Goal: Task Accomplishment & Management: Complete application form

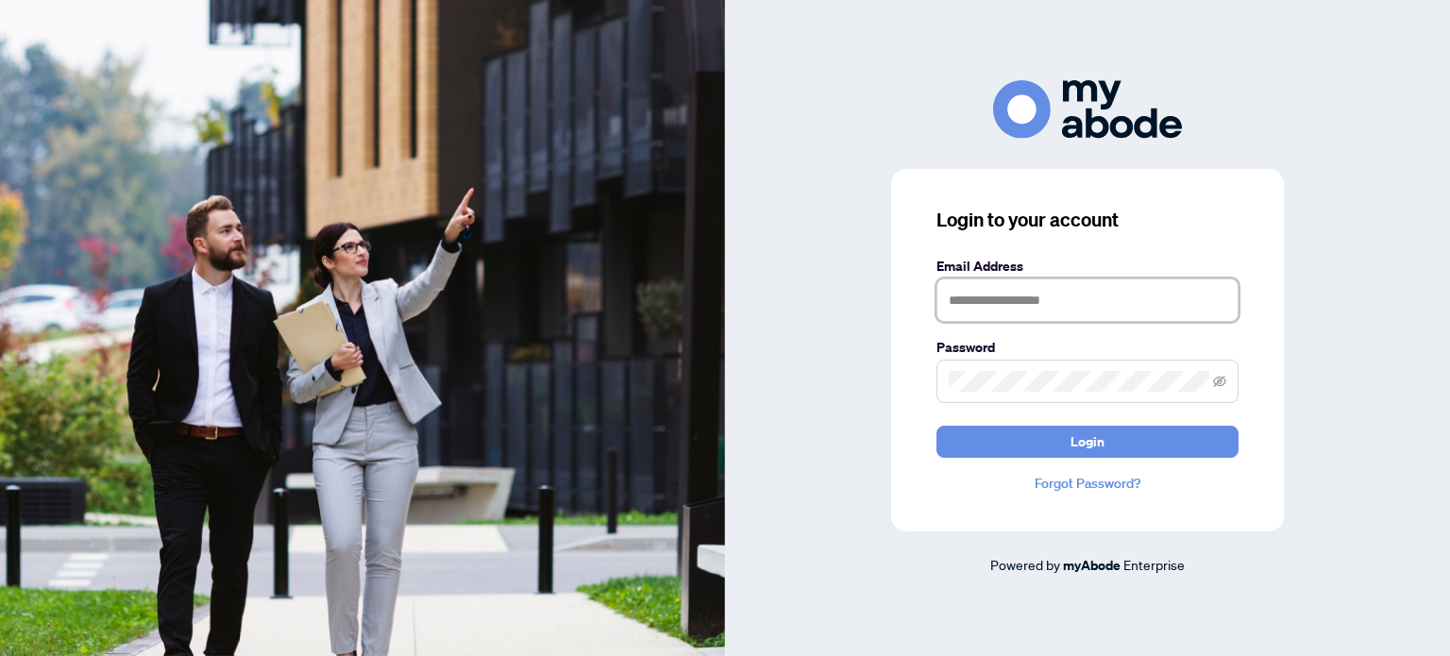
click at [978, 309] on input "text" at bounding box center [1088, 300] width 302 height 43
type input "**********"
click at [1221, 388] on icon "eye-invisible" at bounding box center [1219, 381] width 13 height 13
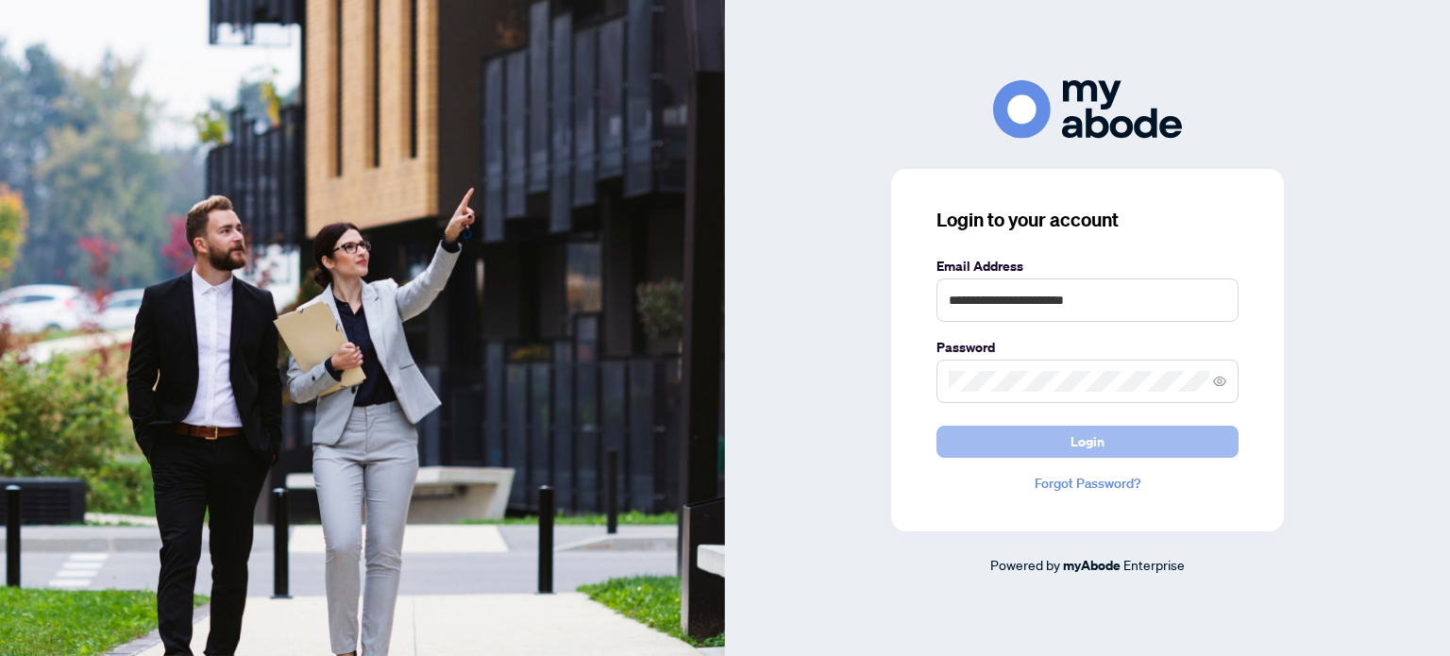
click at [1048, 444] on button "Login" at bounding box center [1088, 442] width 302 height 32
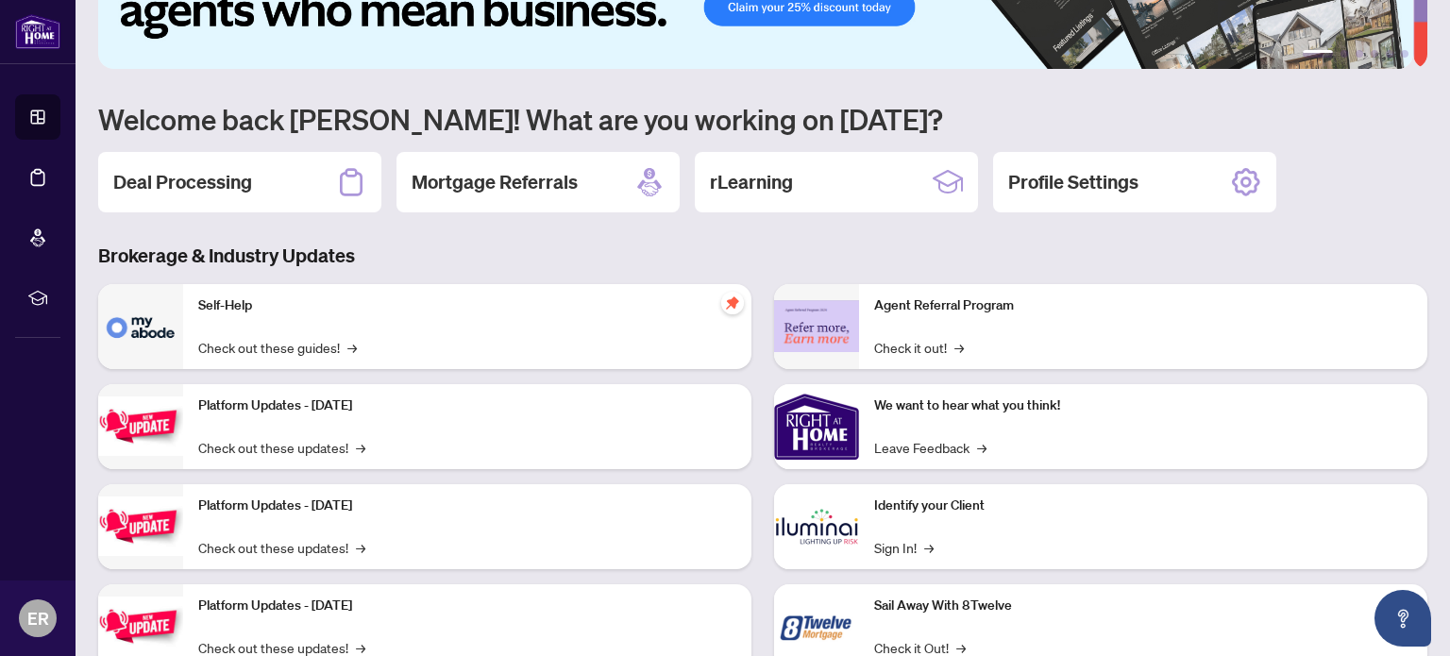
scroll to position [64, 0]
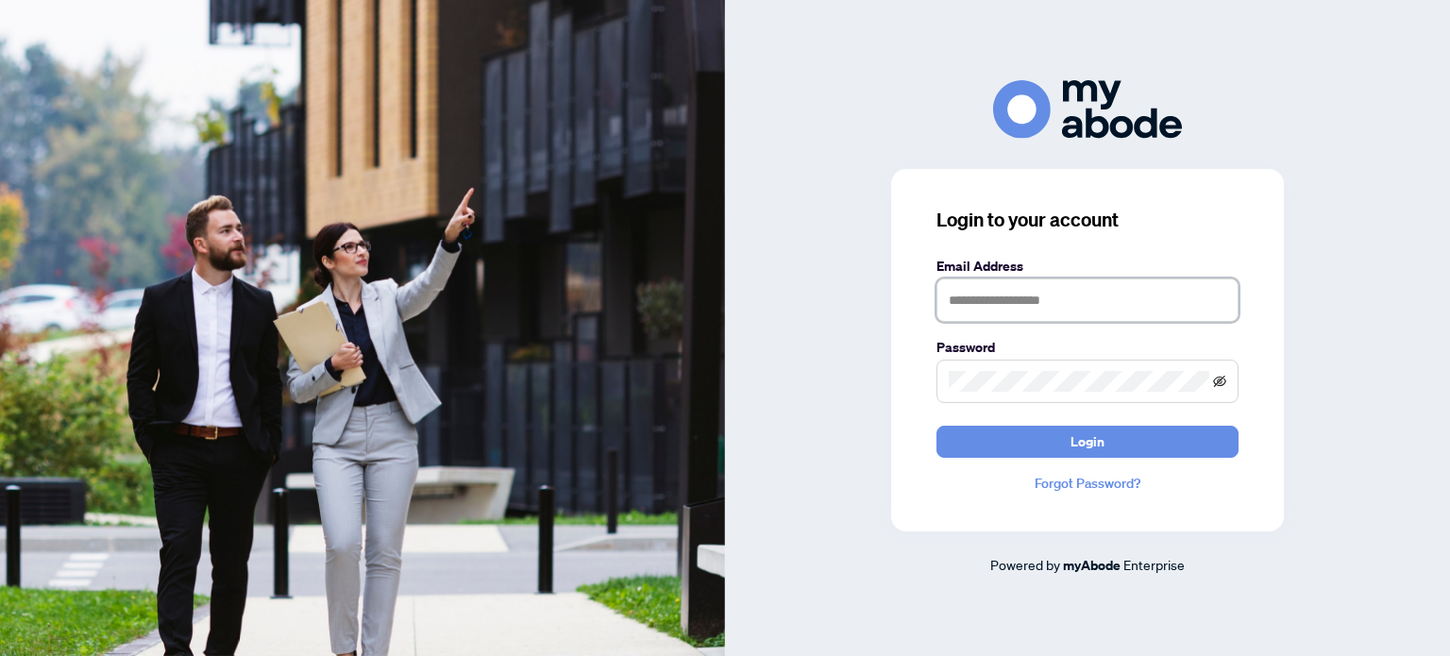
type input "**********"
click at [1218, 385] on icon "eye-invisible" at bounding box center [1219, 380] width 13 height 11
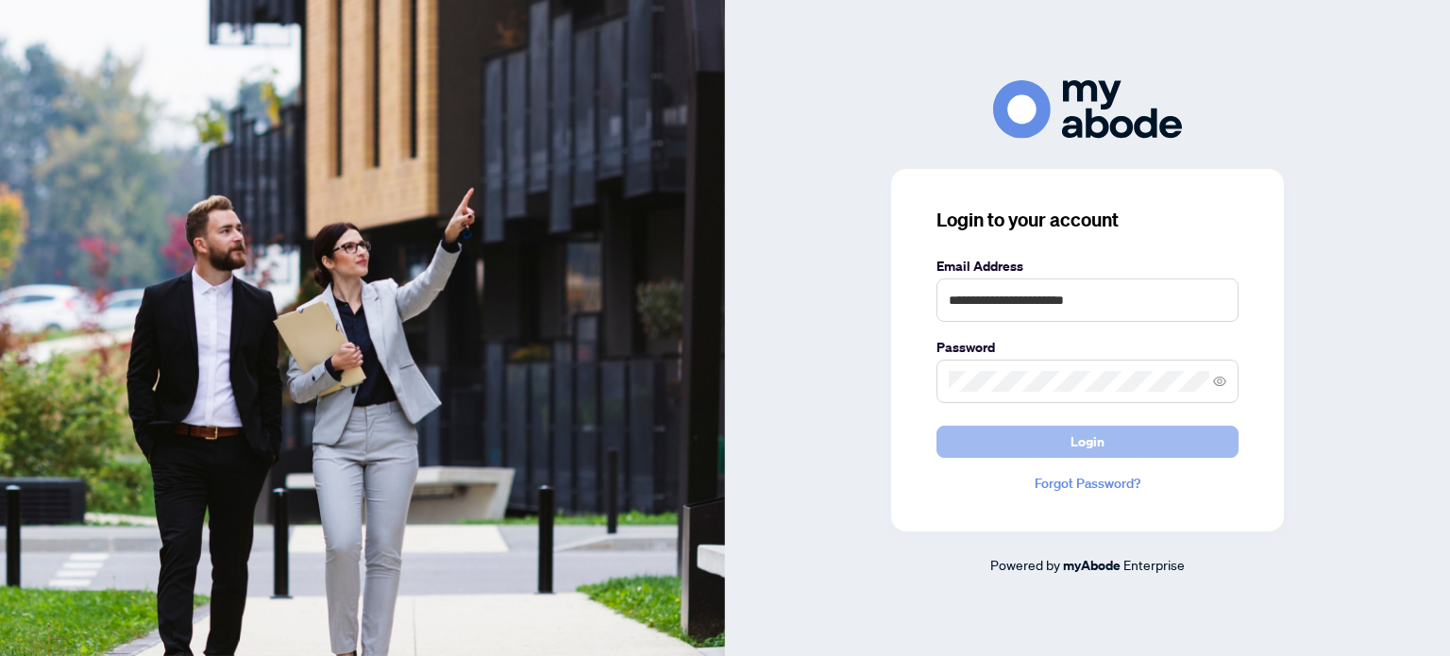
click at [1116, 438] on button "Login" at bounding box center [1088, 442] width 302 height 32
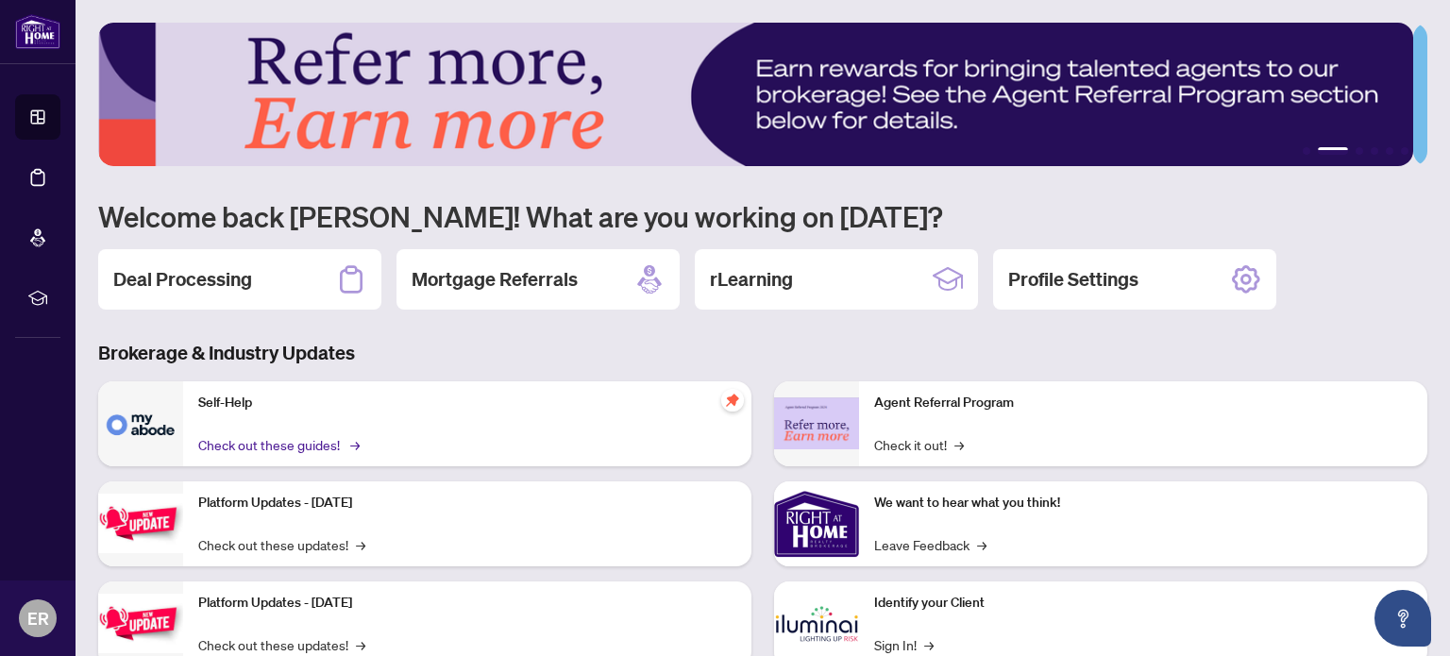
click at [253, 441] on link "Check out these guides! →" at bounding box center [277, 444] width 159 height 21
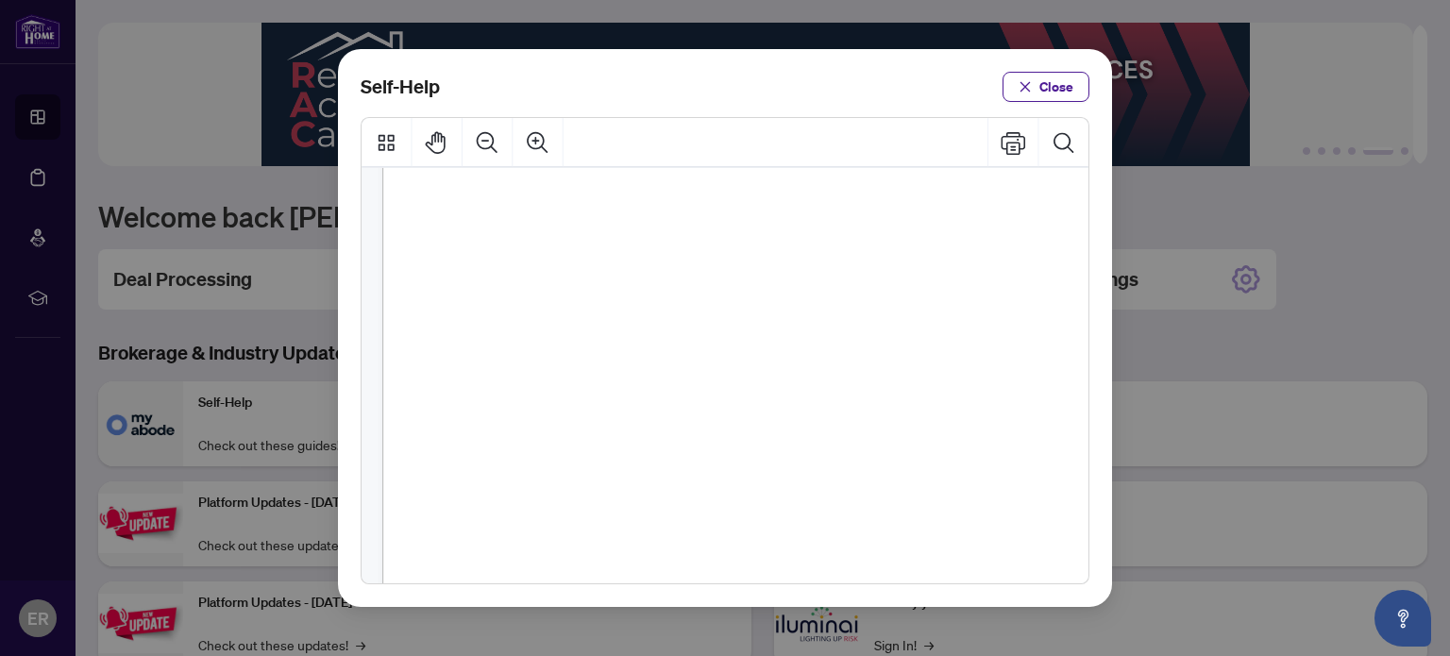
scroll to position [567, 0]
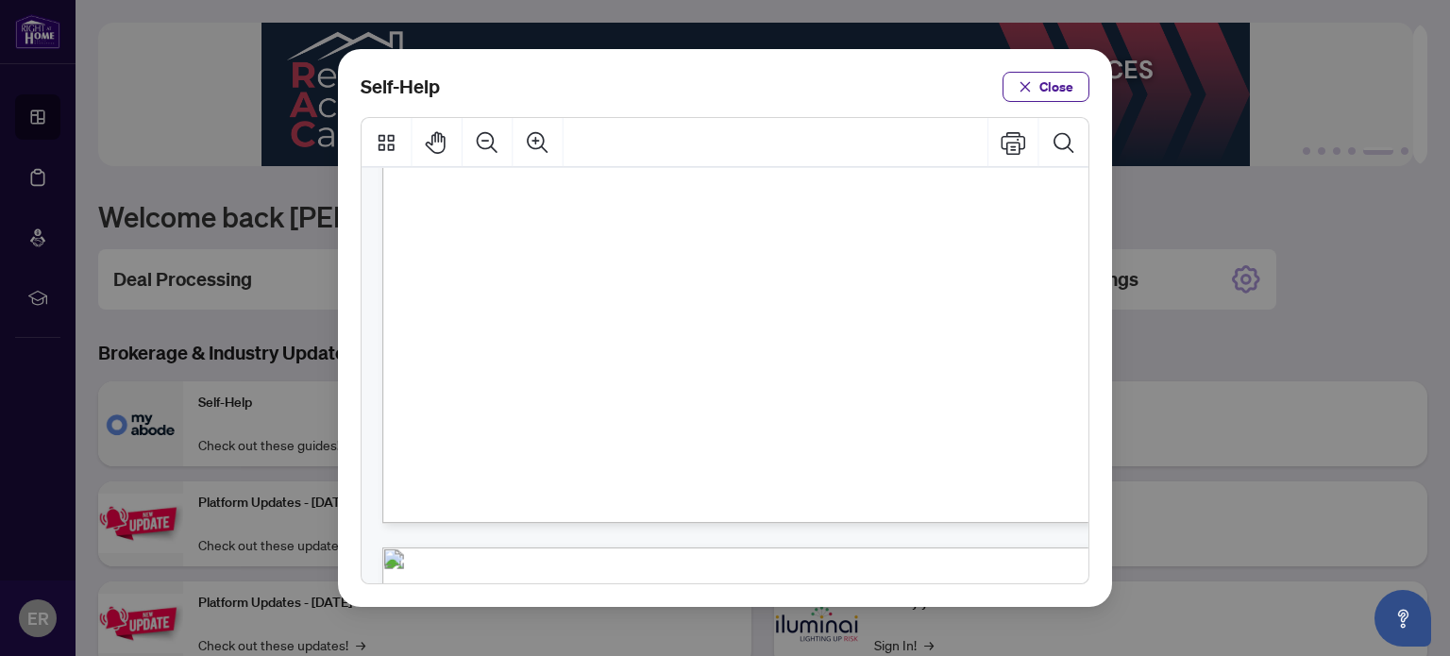
click at [542, 386] on span "How to Submit a Listing Transaction (" at bounding box center [628, 386] width 228 height 19
click at [790, 384] on span "PDF" at bounding box center [795, 386] width 25 height 19
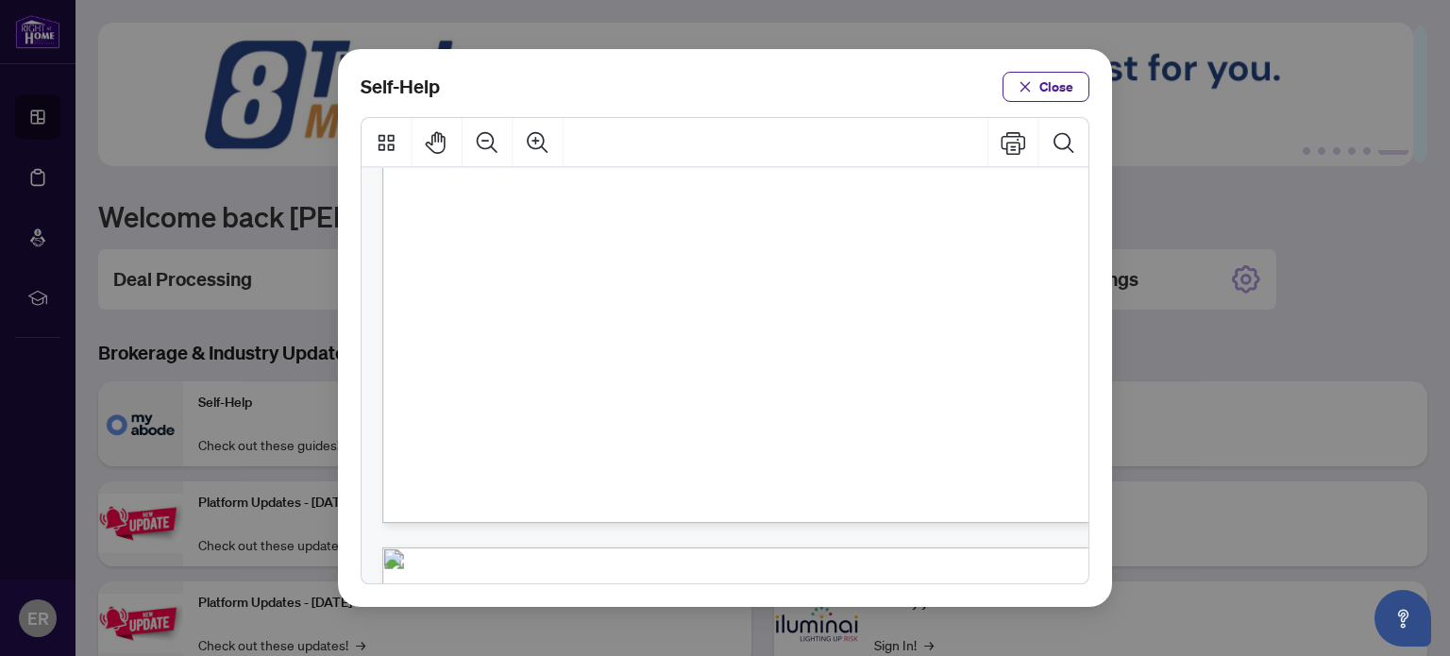
click at [793, 387] on span "PDF" at bounding box center [795, 386] width 25 height 19
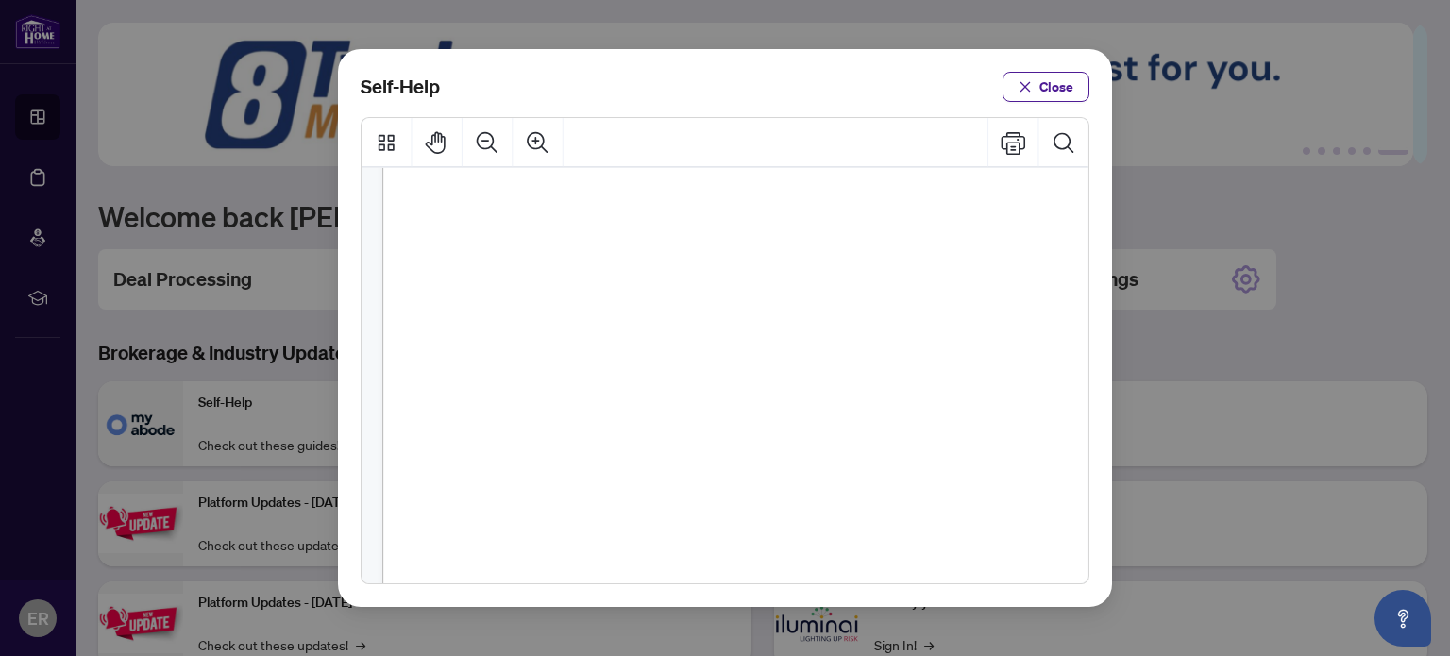
scroll to position [1202, 0]
click at [710, 391] on span "PDF" at bounding box center [713, 390] width 25 height 19
click at [1068, 89] on span "Close" at bounding box center [1057, 87] width 34 height 30
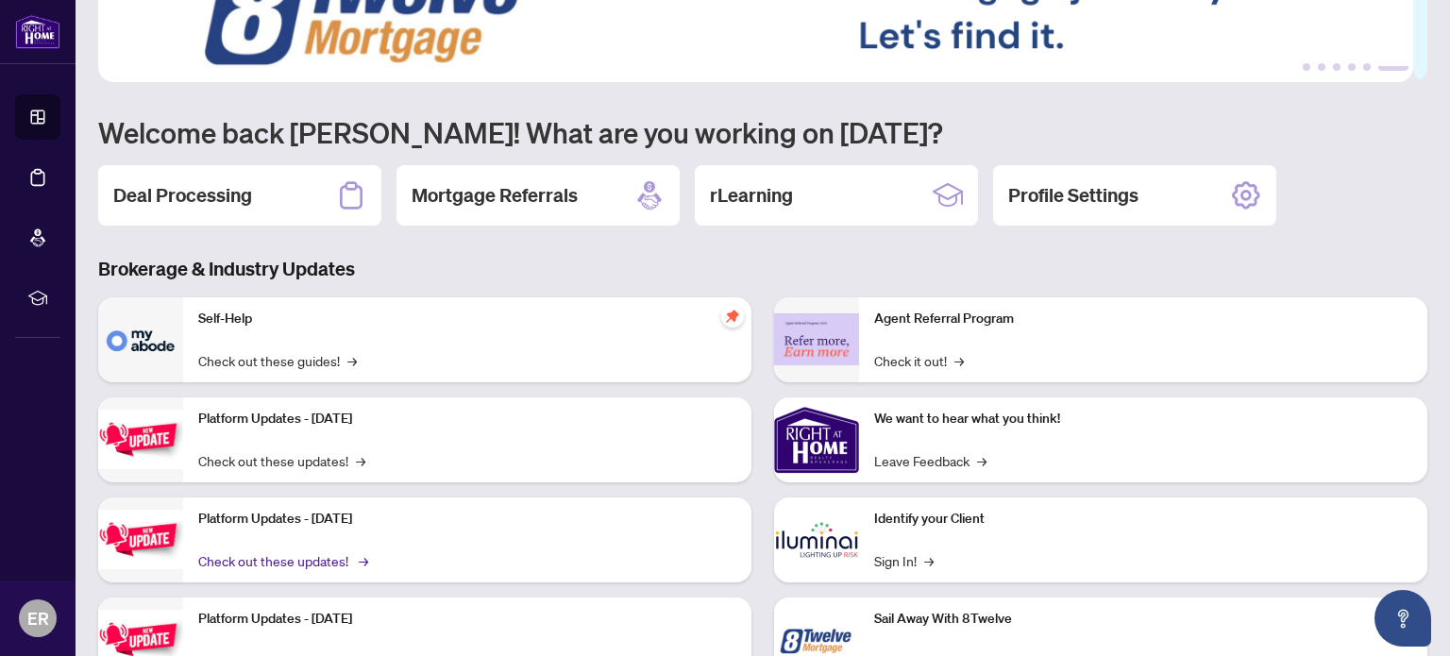
scroll to position [159, 0]
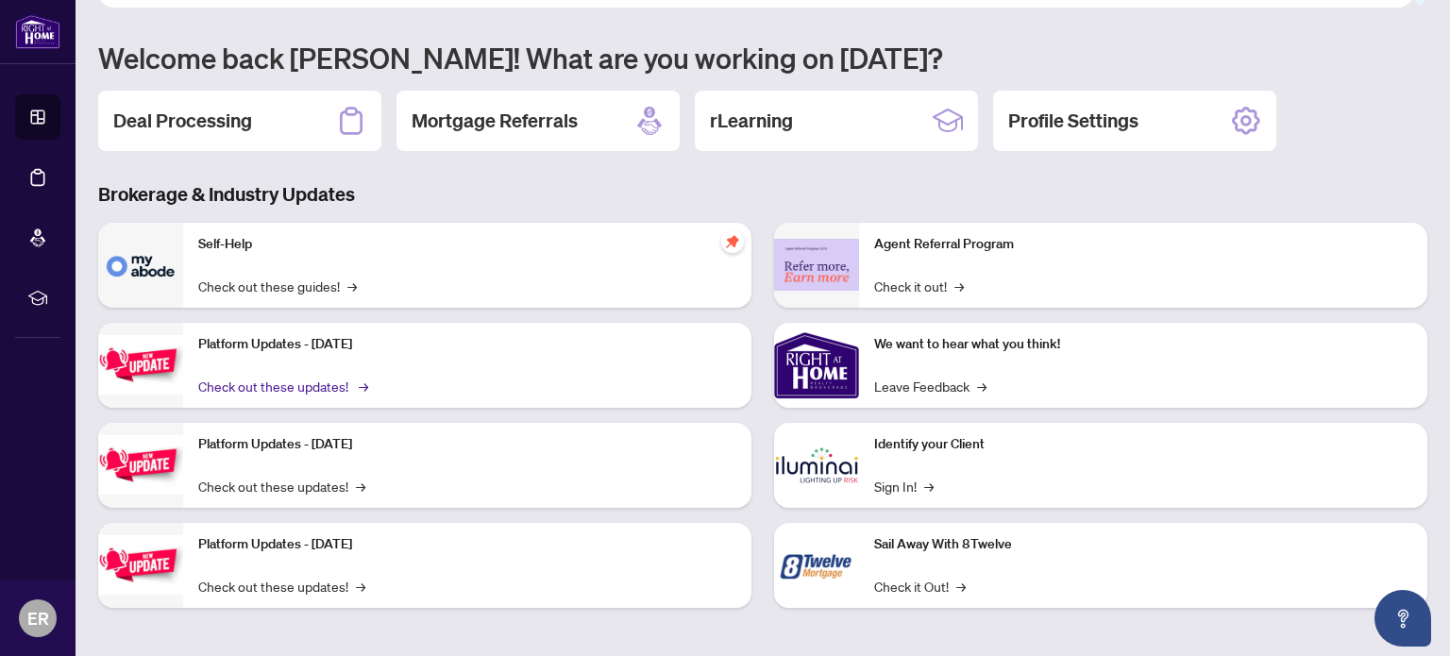
click at [287, 381] on link "Check out these updates! →" at bounding box center [281, 386] width 167 height 21
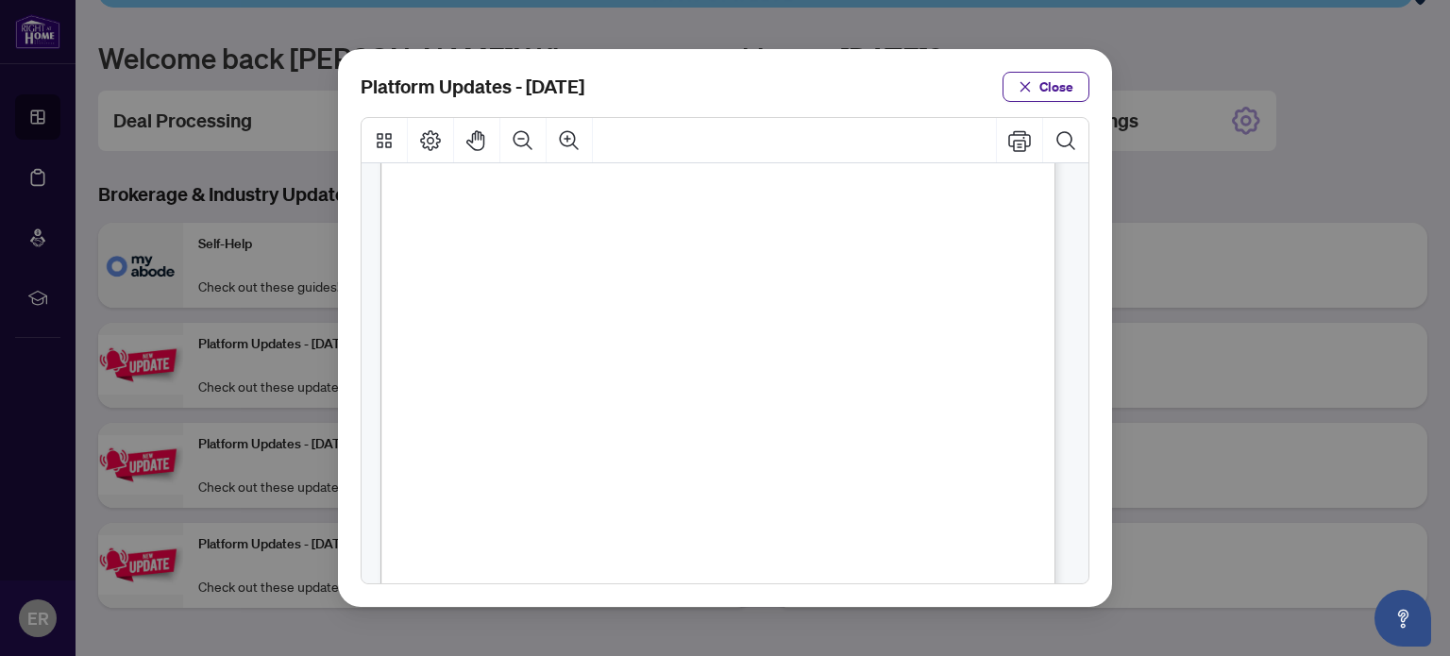
scroll to position [472, 0]
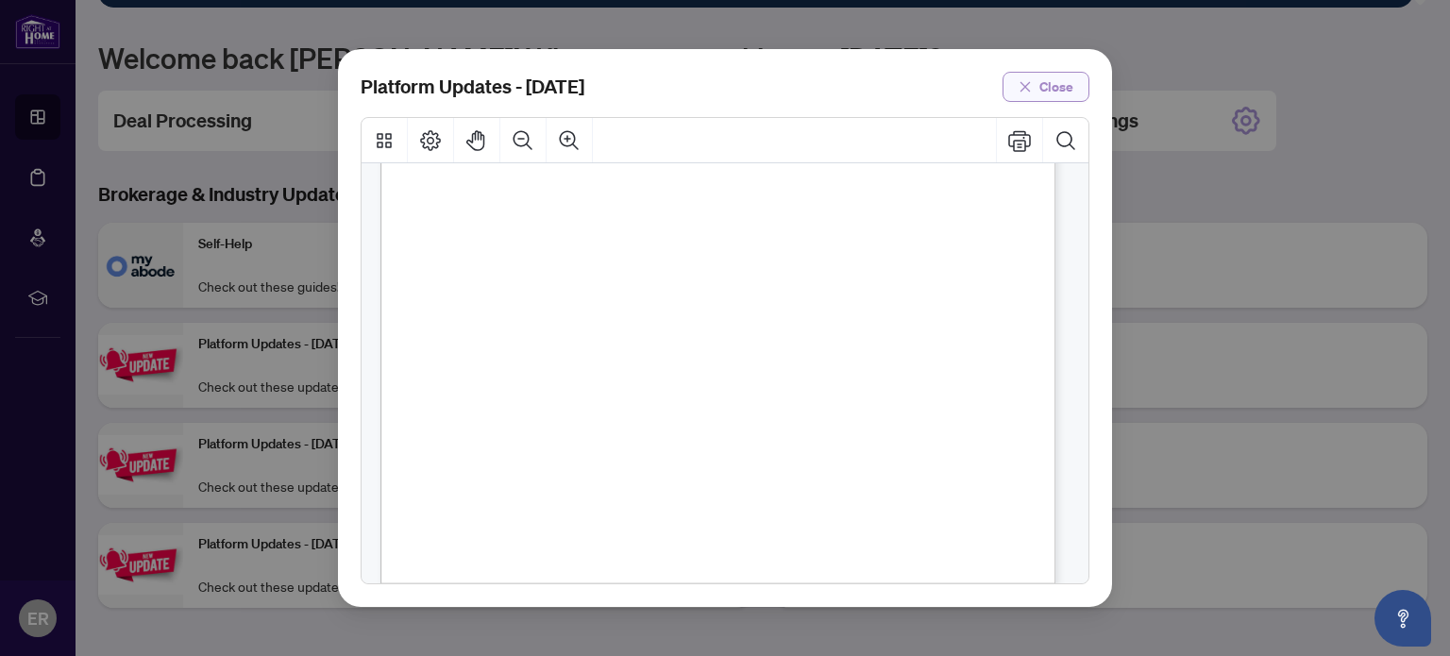
click at [1077, 88] on button "Close" at bounding box center [1046, 87] width 87 height 30
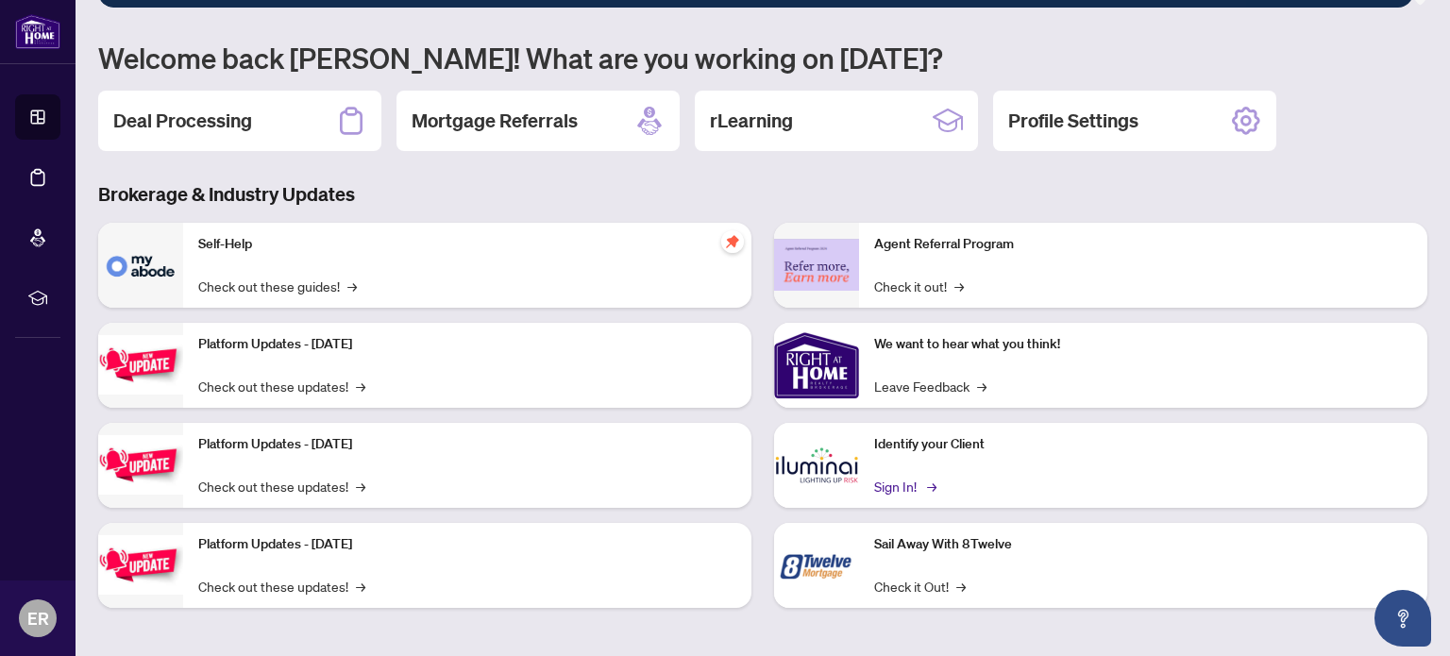
click at [888, 486] on link "Sign In! →" at bounding box center [903, 486] width 59 height 21
click at [901, 581] on link "Check it Out! →" at bounding box center [920, 586] width 92 height 21
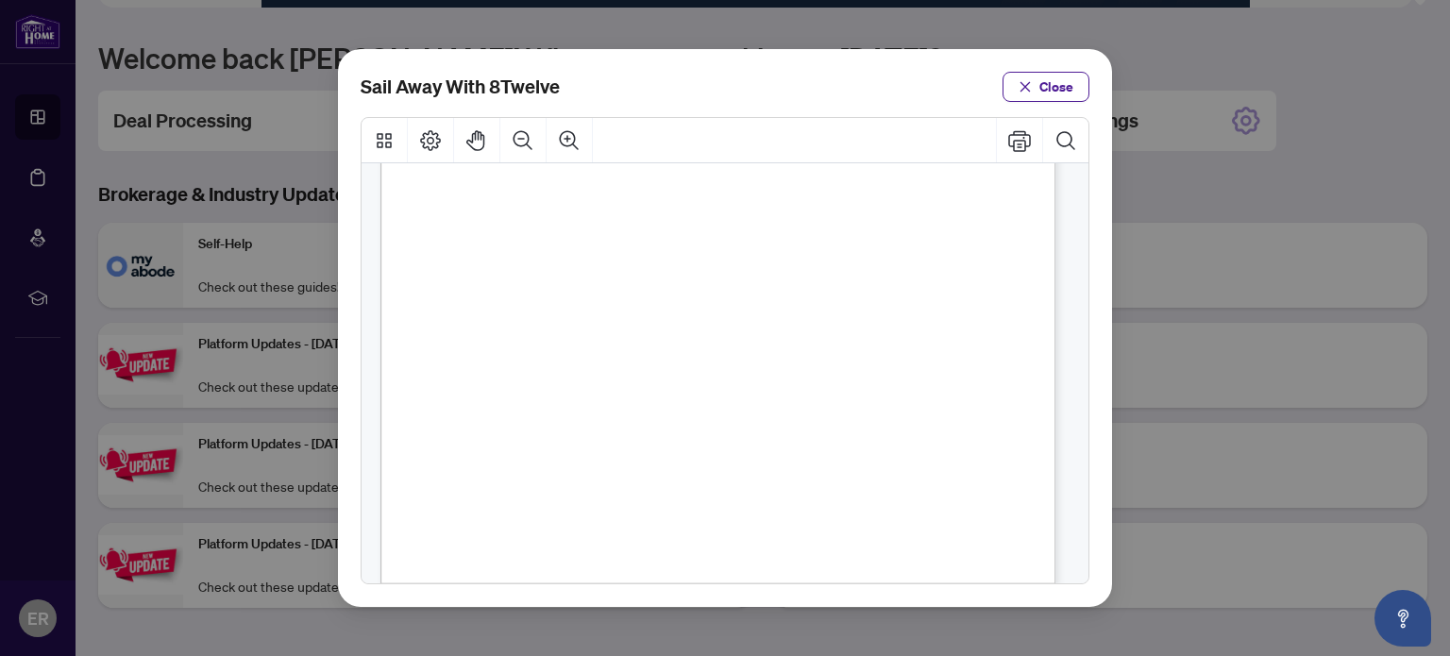
click at [1061, 97] on span "Close" at bounding box center [1057, 87] width 34 height 30
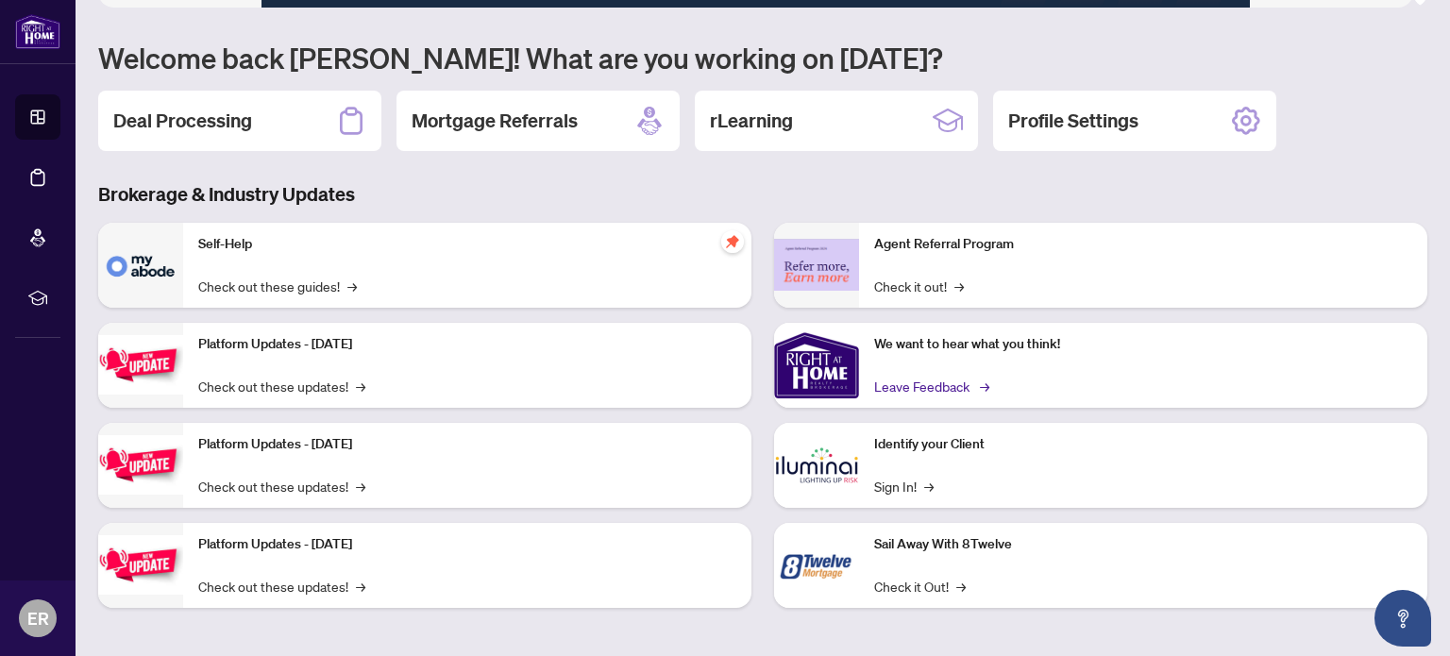
click at [908, 385] on link "Leave Feedback →" at bounding box center [930, 386] width 112 height 21
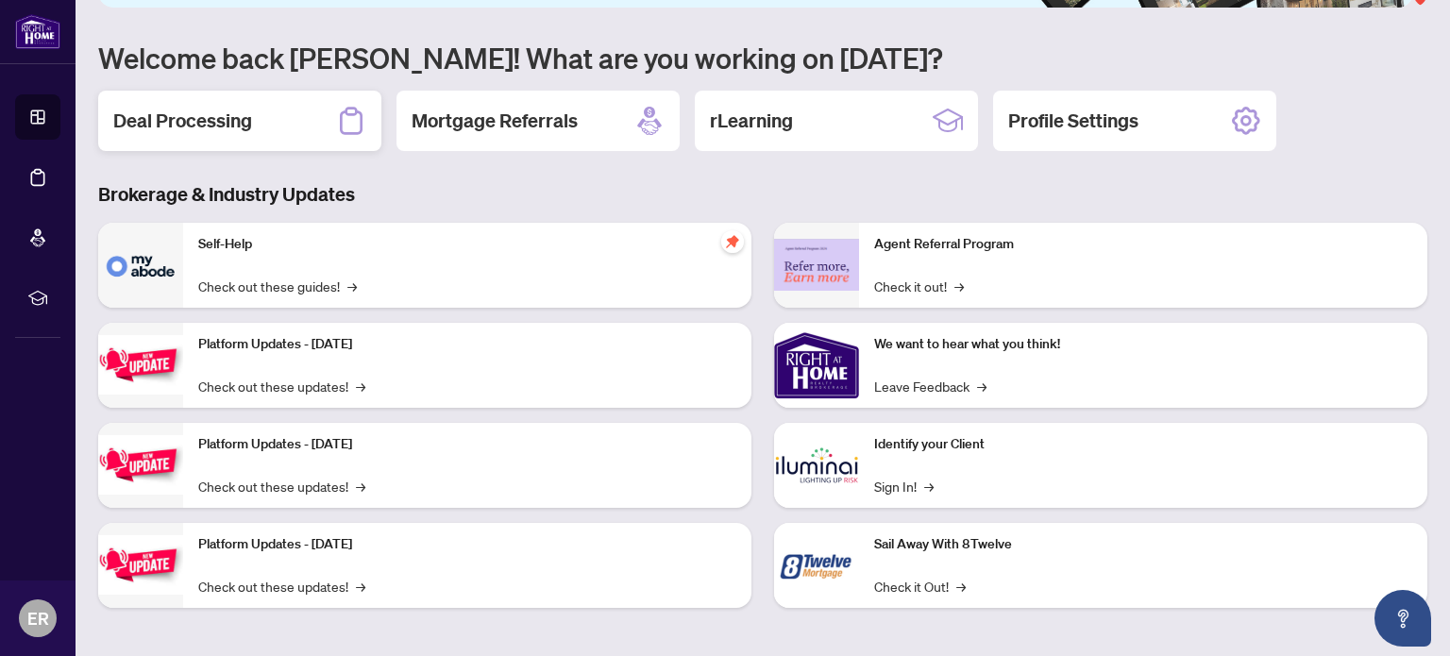
click at [252, 112] on div "Deal Processing" at bounding box center [239, 121] width 283 height 60
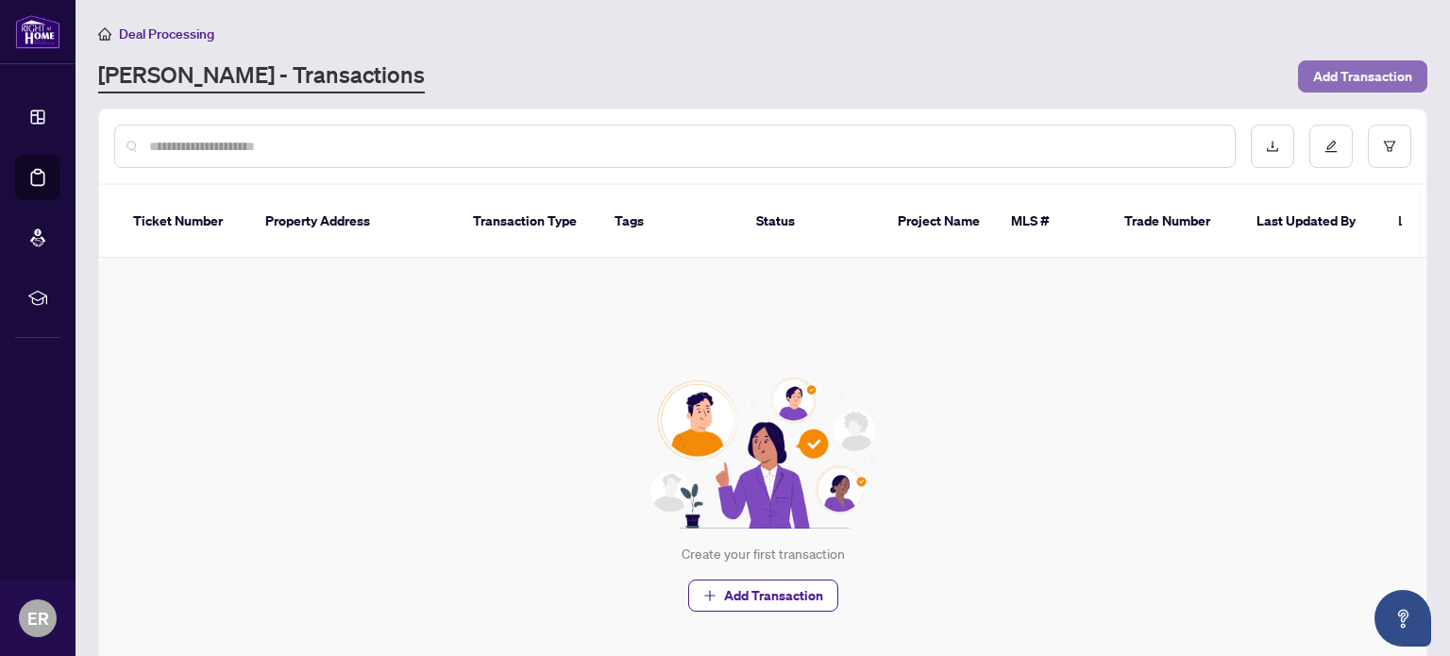
click at [1345, 79] on span "Add Transaction" at bounding box center [1362, 76] width 99 height 30
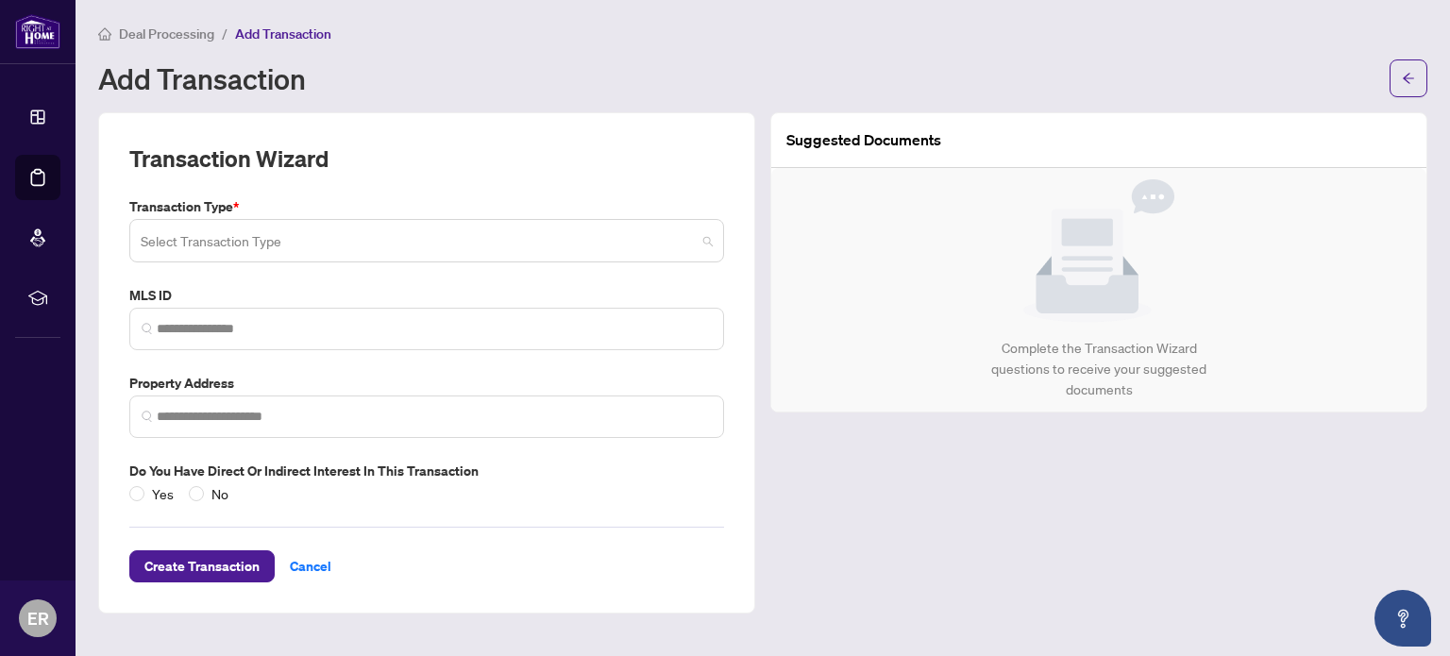
click at [428, 246] on input "search" at bounding box center [418, 244] width 555 height 42
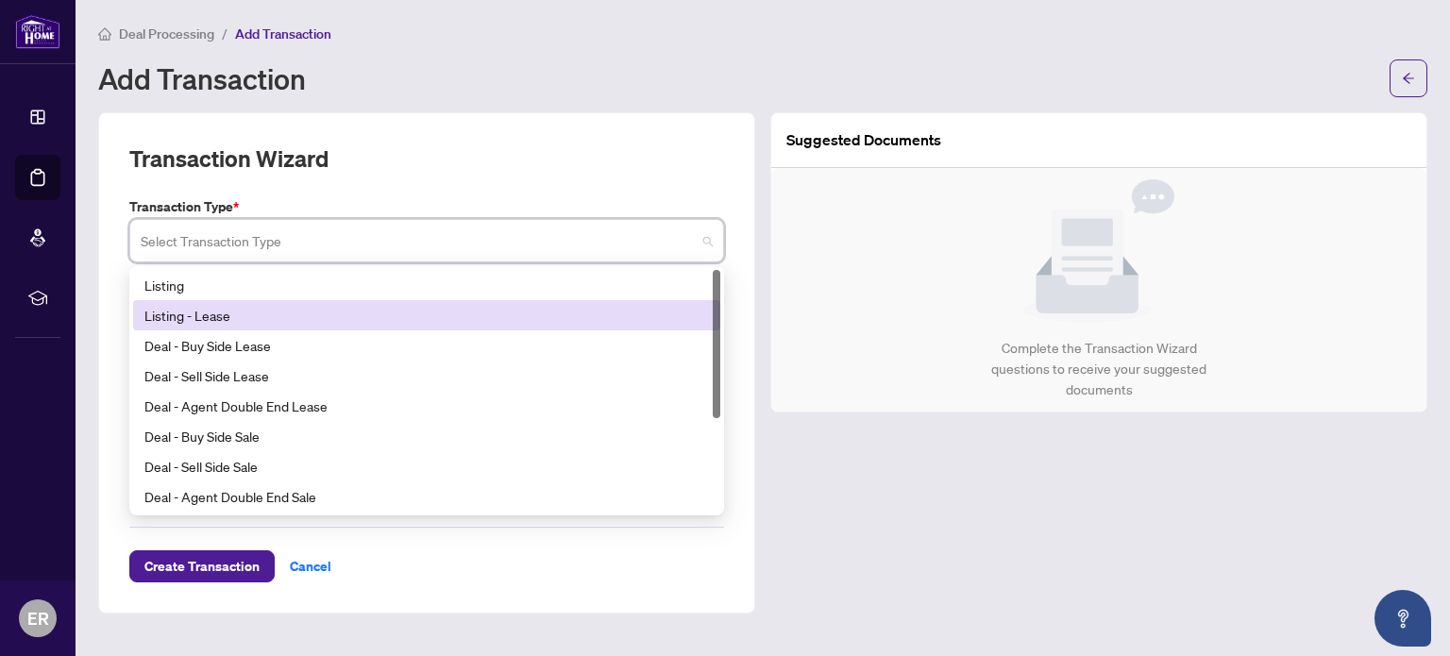
click at [287, 314] on div "Listing - Lease" at bounding box center [426, 315] width 565 height 21
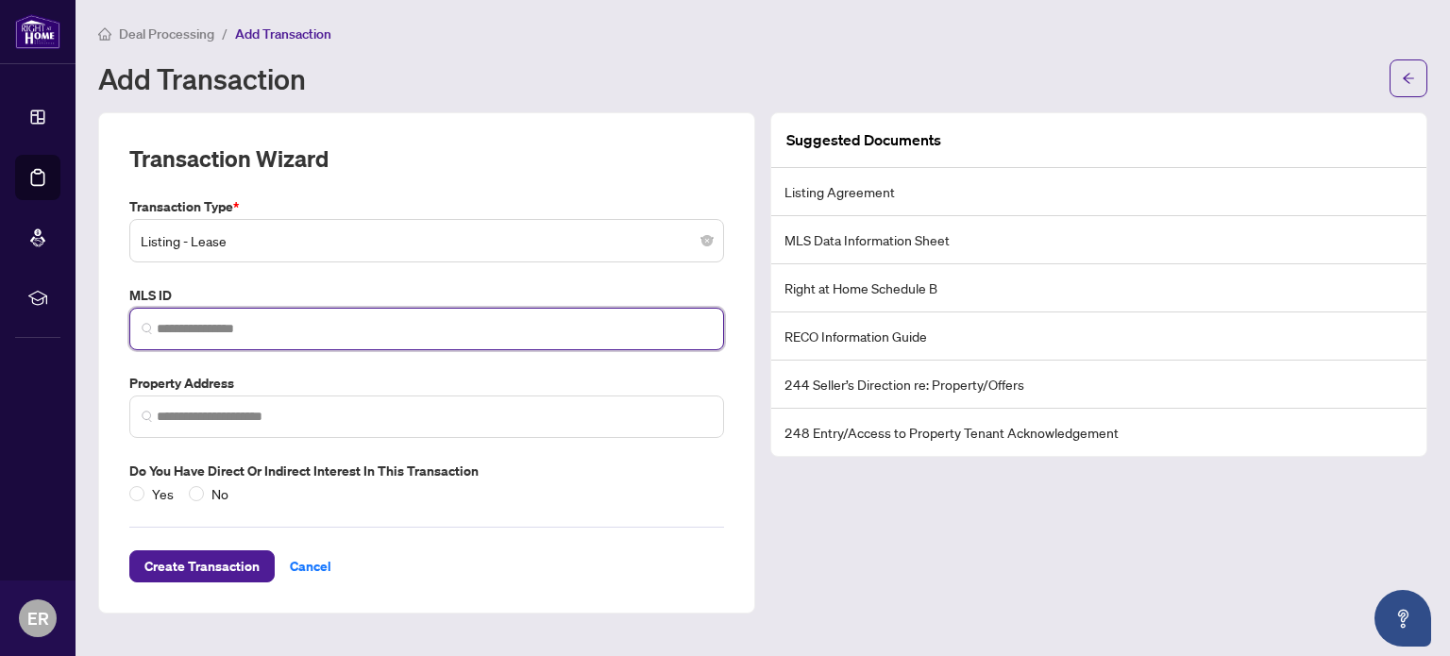
click at [272, 332] on input "search" at bounding box center [434, 329] width 555 height 20
paste input "*********"
type input "*********"
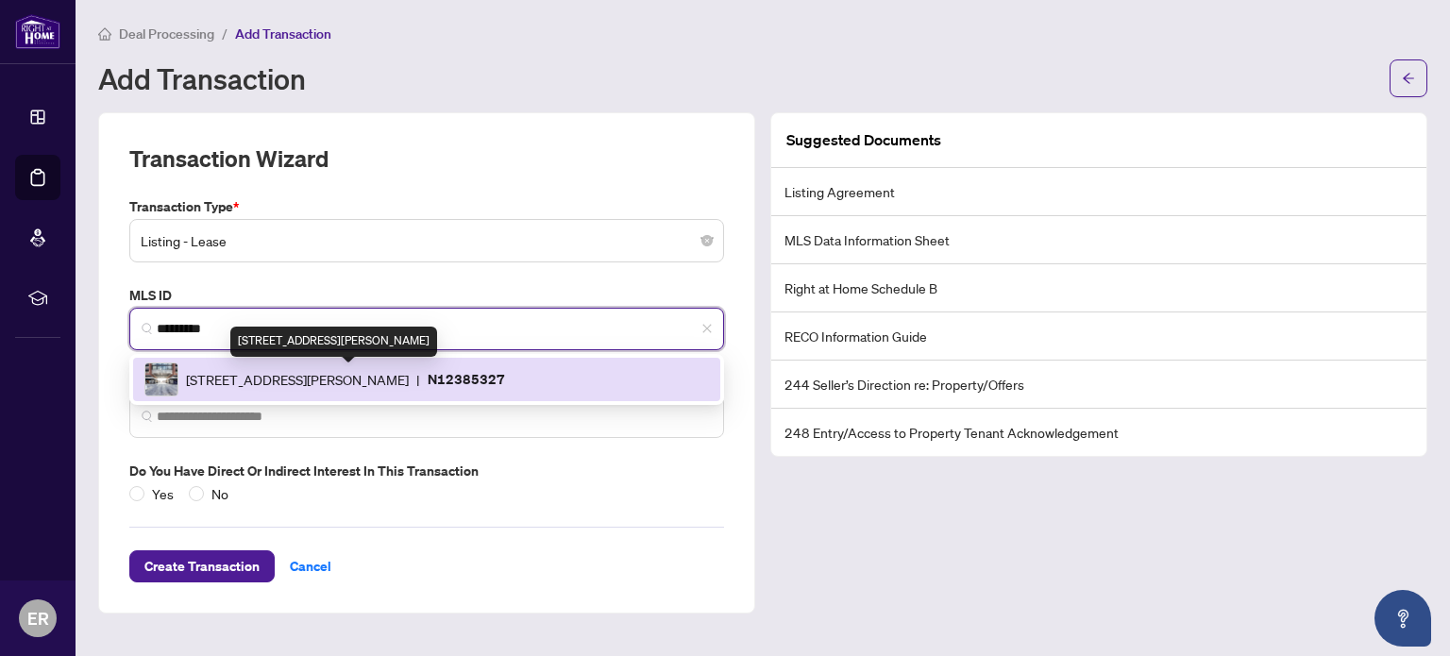
click at [291, 384] on span "[STREET_ADDRESS][PERSON_NAME]" at bounding box center [297, 379] width 223 height 21
type input "**********"
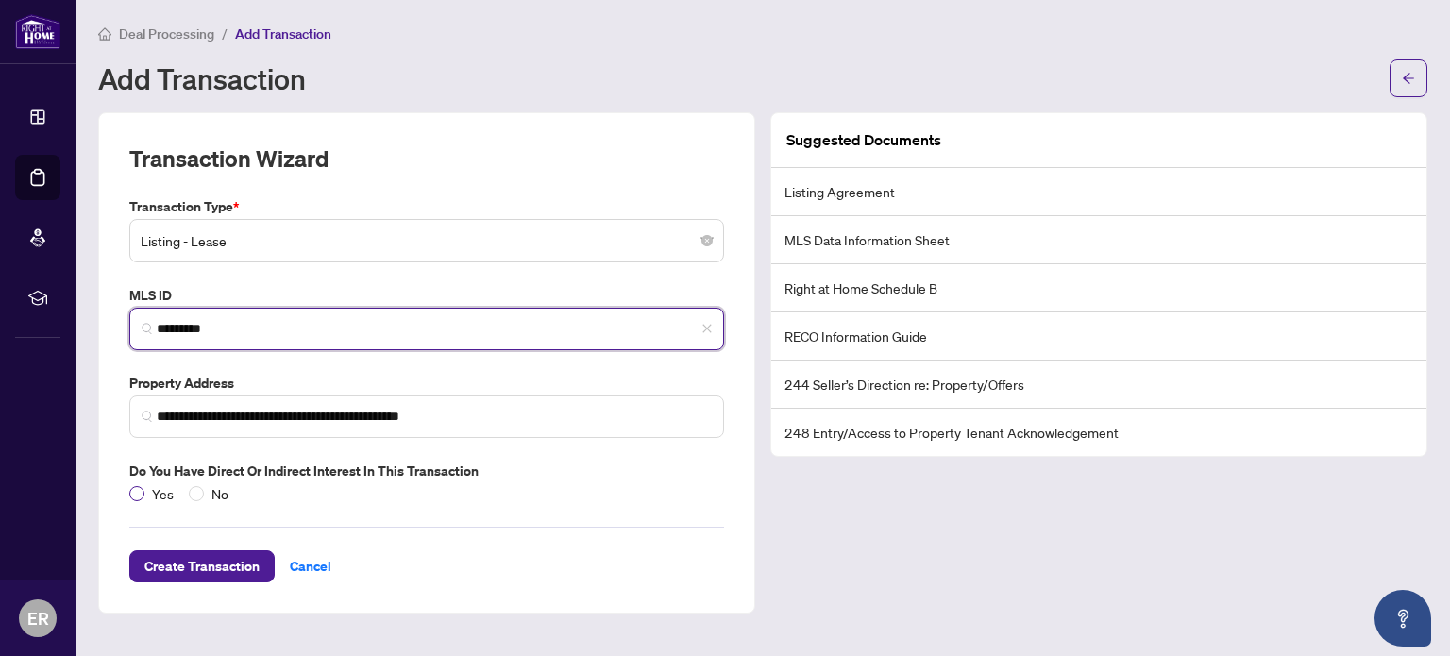
type input "*********"
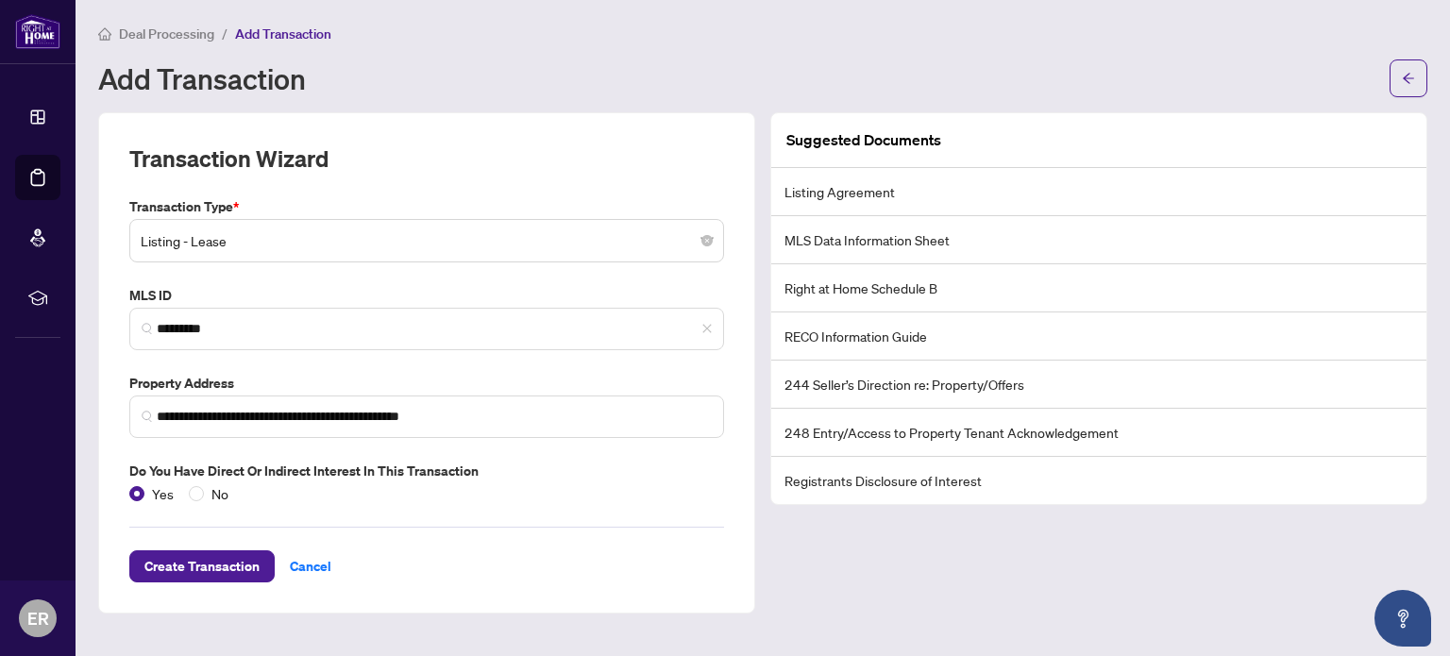
click at [911, 184] on li "Listing Agreement" at bounding box center [1098, 192] width 655 height 48
click at [153, 569] on span "Create Transaction" at bounding box center [201, 566] width 115 height 30
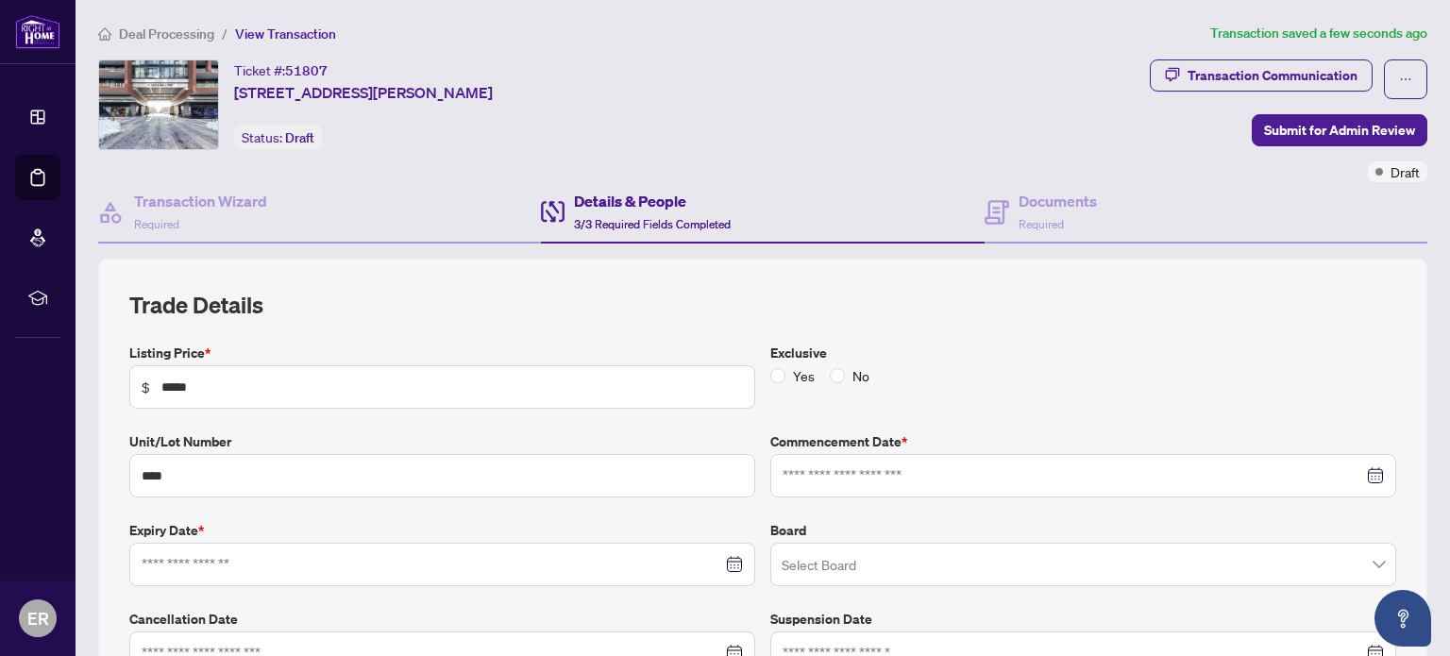
type input "**********"
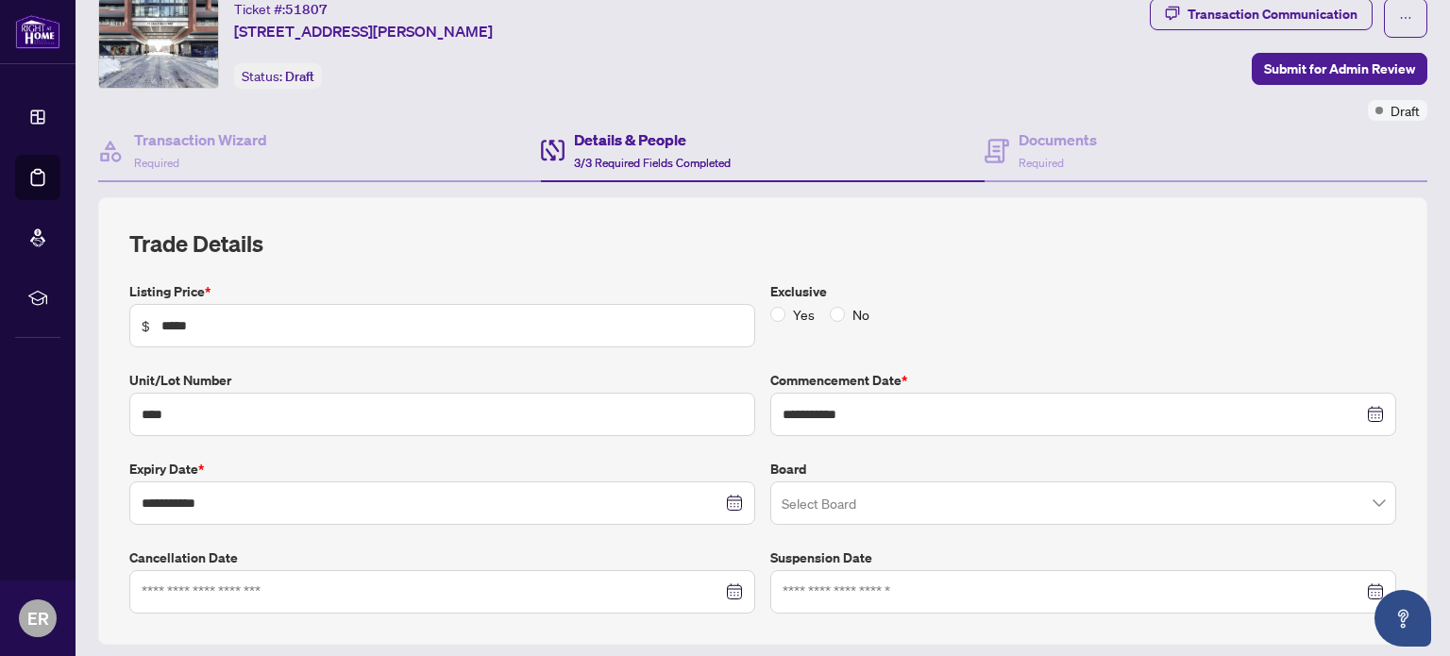
scroll to position [94, 0]
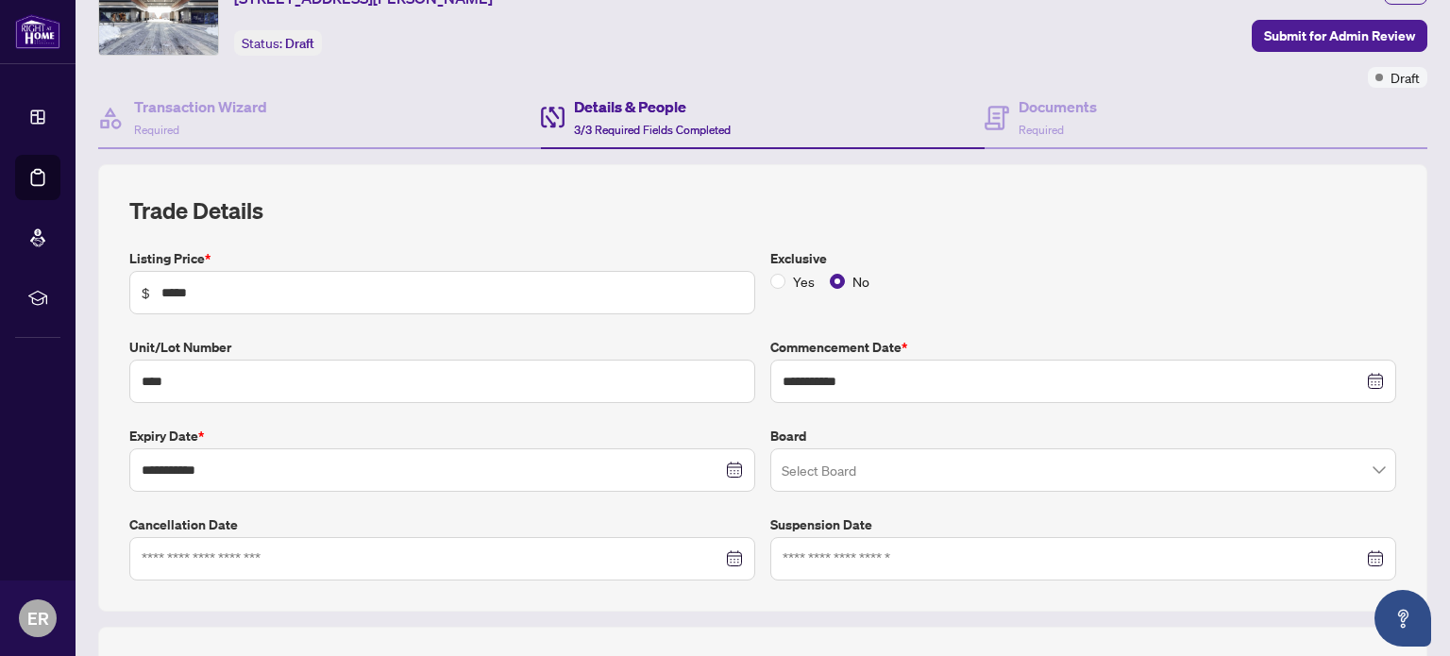
click at [976, 258] on label "Exclusive" at bounding box center [1083, 258] width 626 height 21
click at [915, 470] on input "search" at bounding box center [1075, 473] width 586 height 42
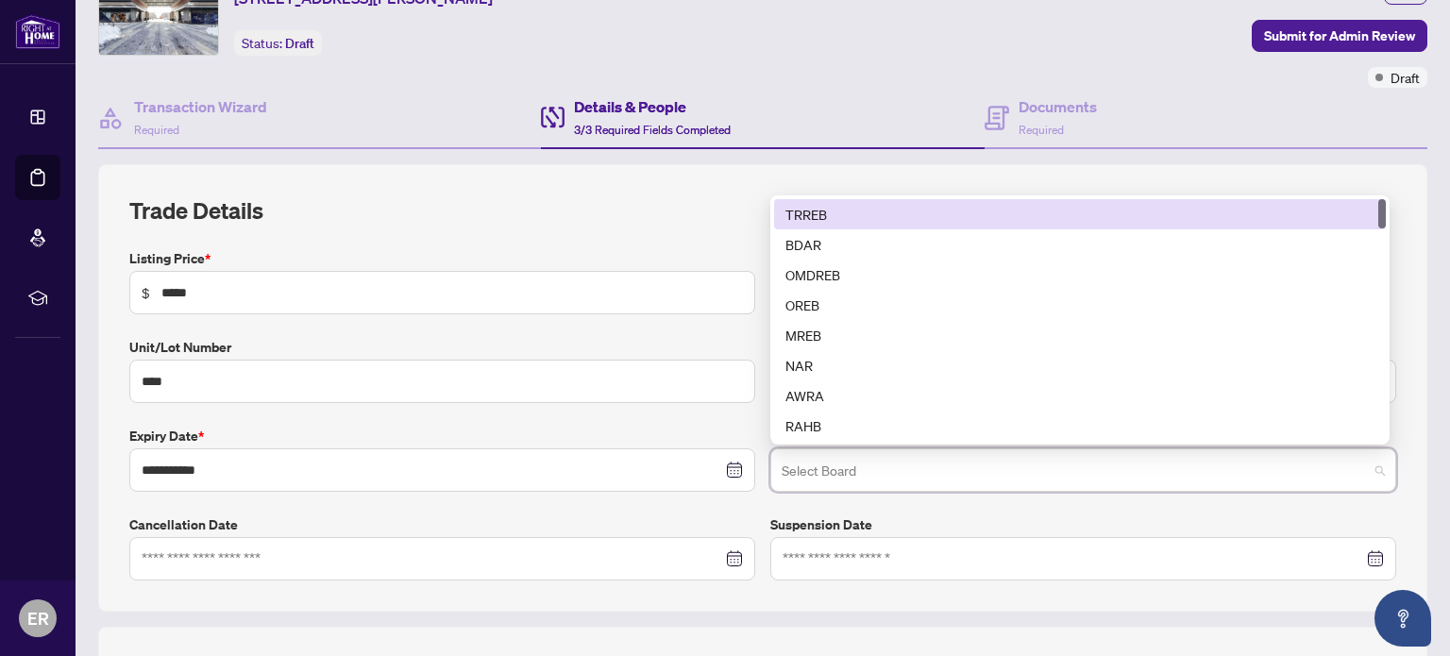
click at [812, 211] on div "TRREB" at bounding box center [1080, 214] width 589 height 21
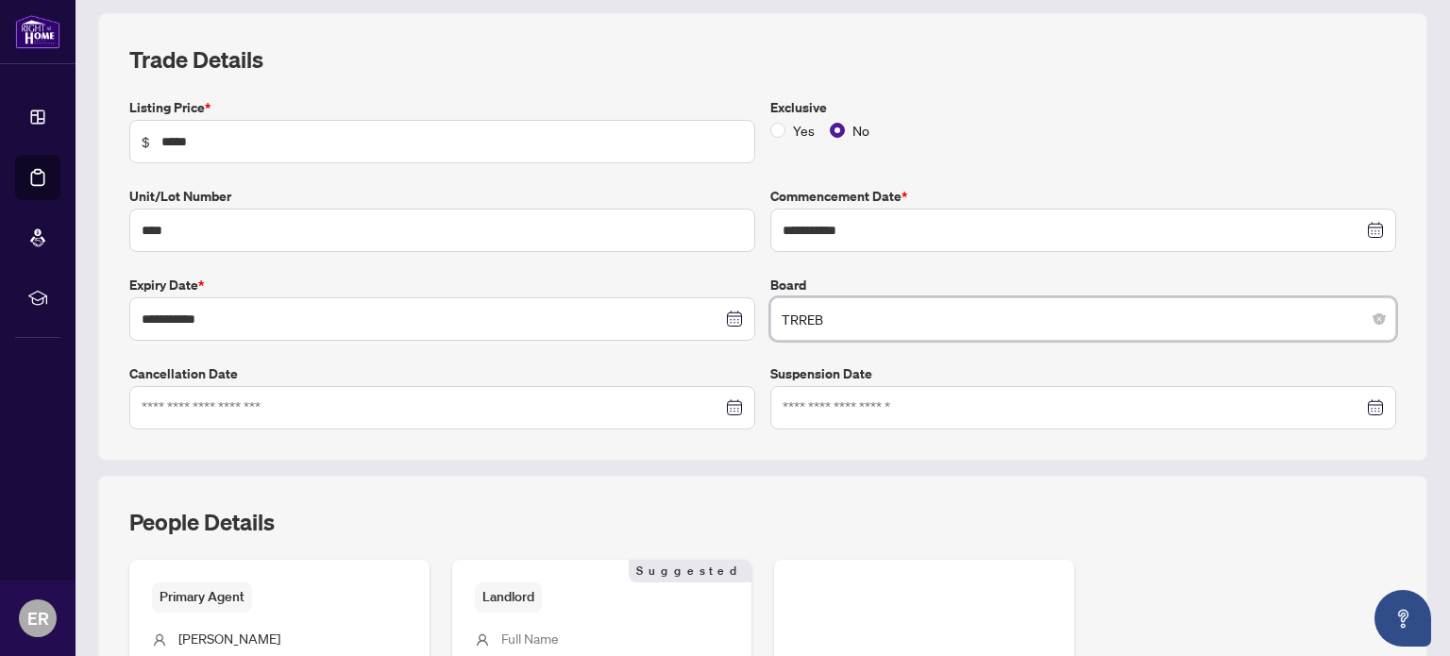
scroll to position [505, 0]
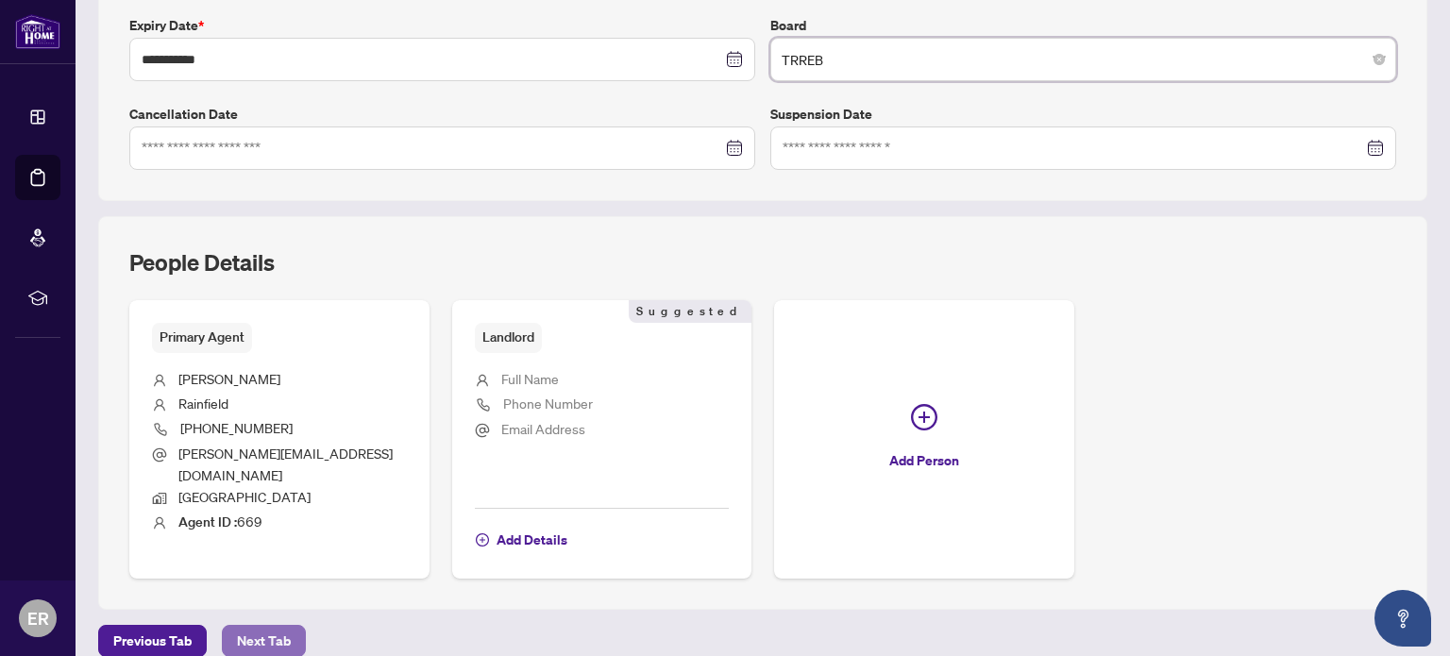
click at [247, 626] on span "Next Tab" at bounding box center [264, 641] width 54 height 30
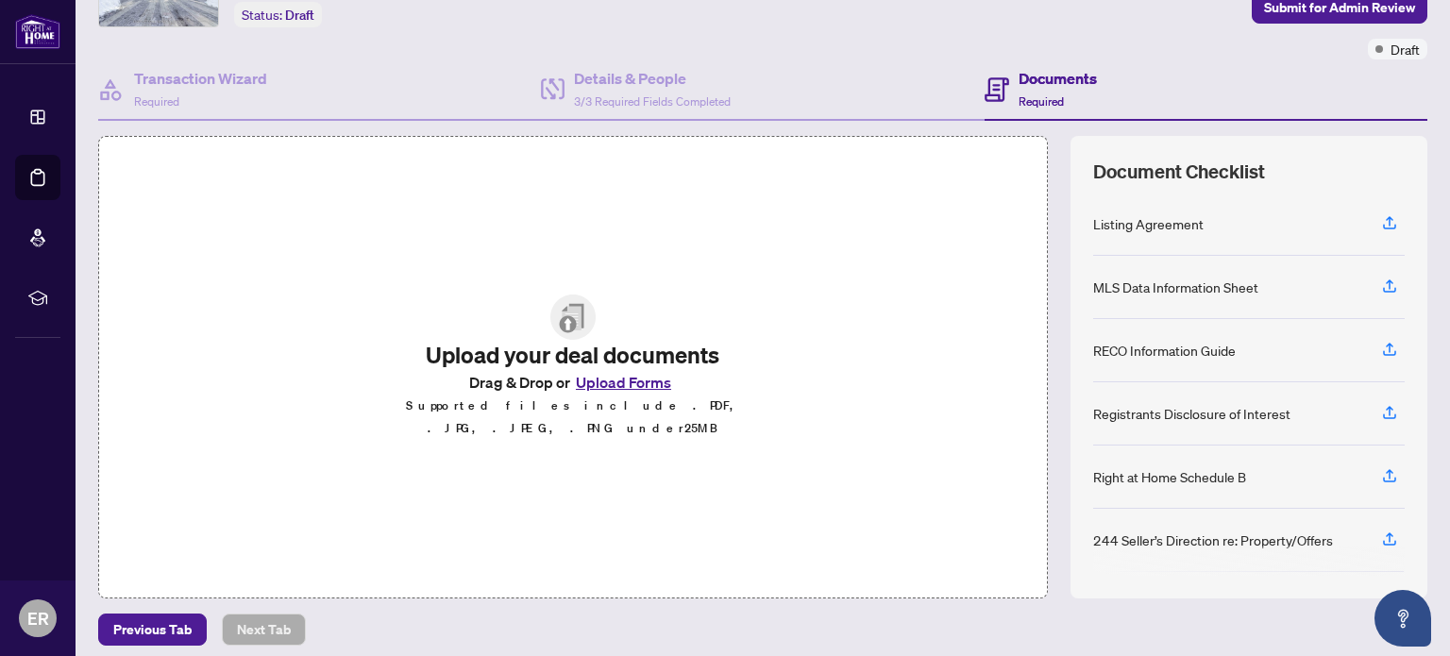
scroll to position [132, 0]
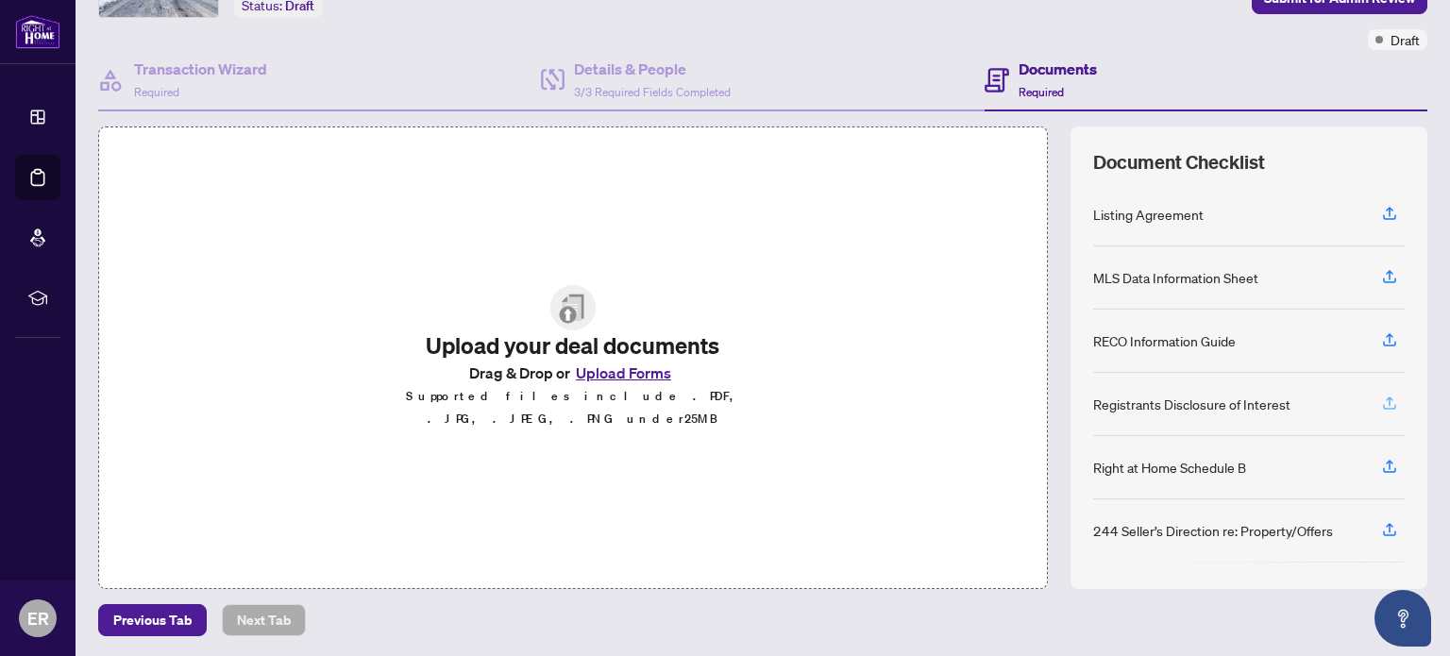
click at [1381, 400] on icon "button" at bounding box center [1389, 403] width 17 height 17
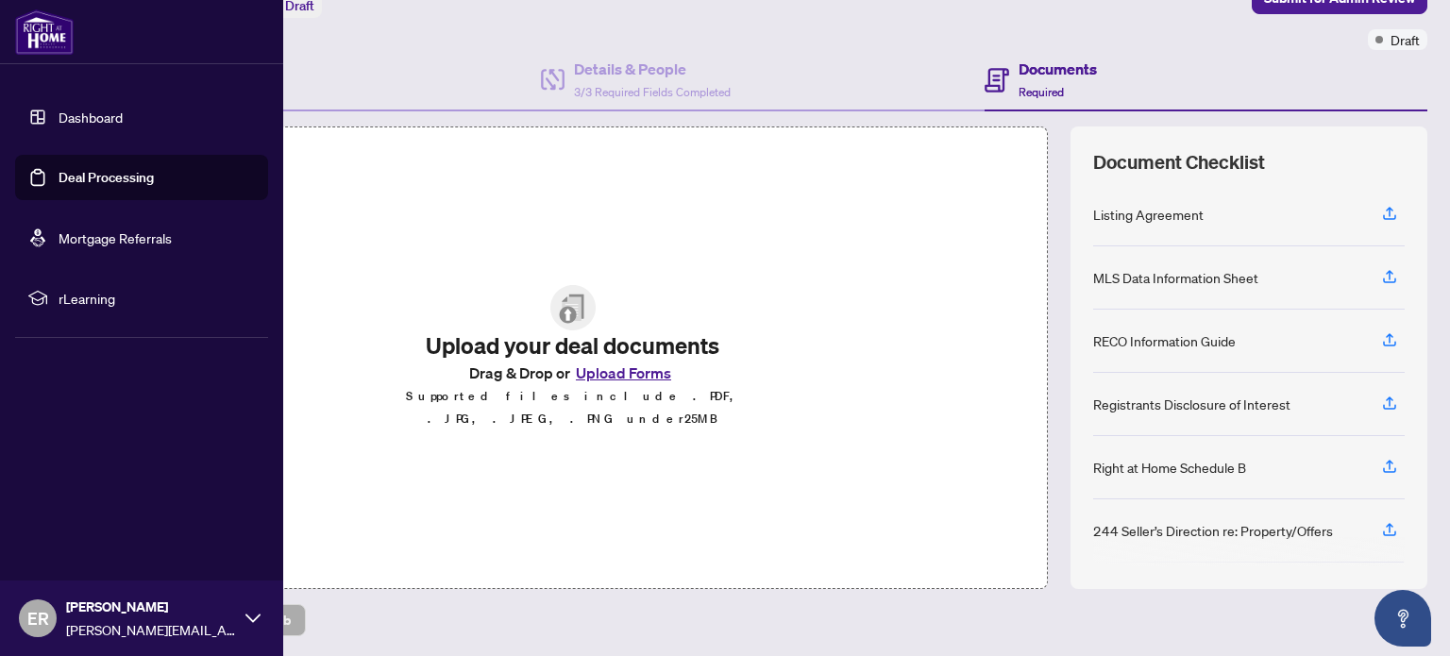
click at [79, 109] on link "Dashboard" at bounding box center [91, 117] width 64 height 17
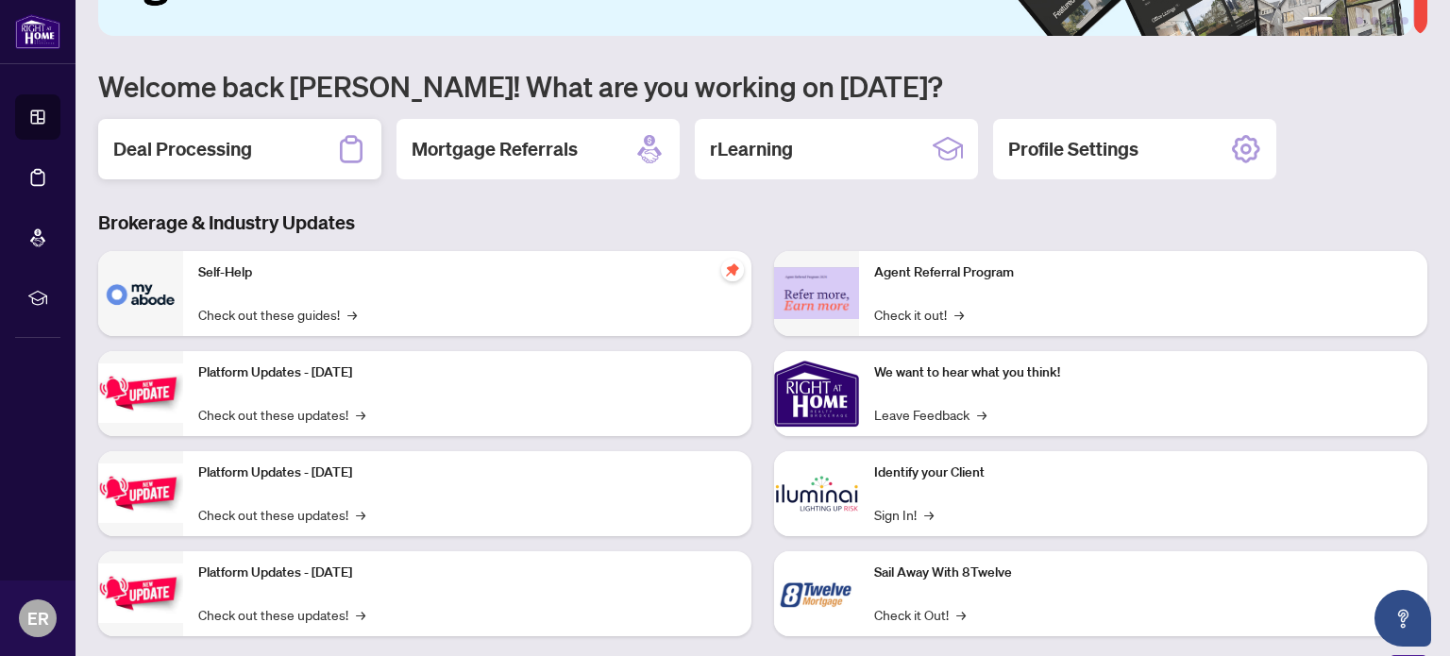
click at [270, 144] on div "Deal Processing" at bounding box center [239, 149] width 283 height 60
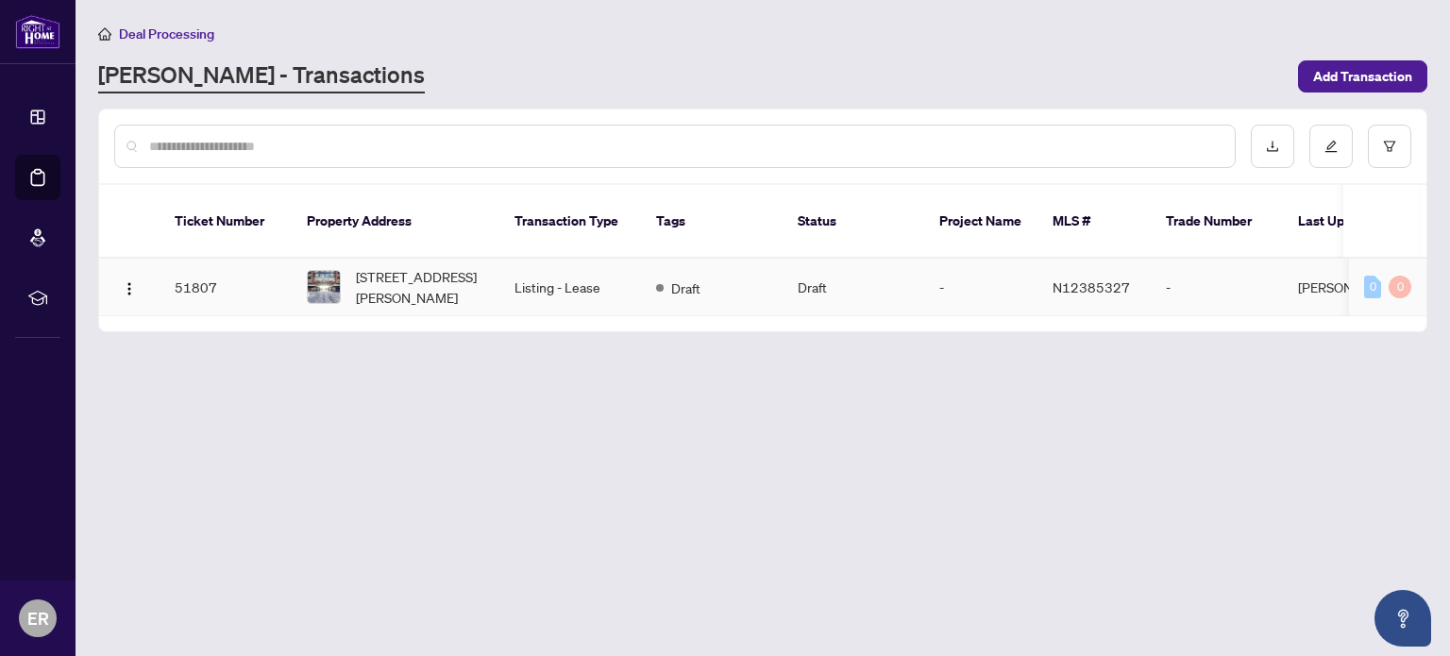
click at [1105, 279] on span "N12385327" at bounding box center [1091, 287] width 77 height 17
